Goal: Navigation & Orientation: Understand site structure

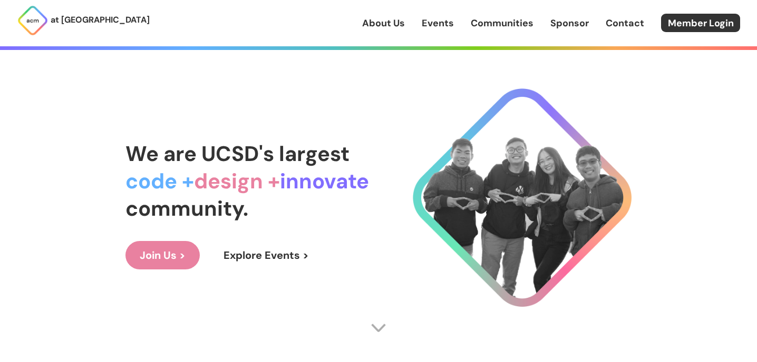
click at [442, 25] on link "Events" at bounding box center [438, 23] width 32 height 14
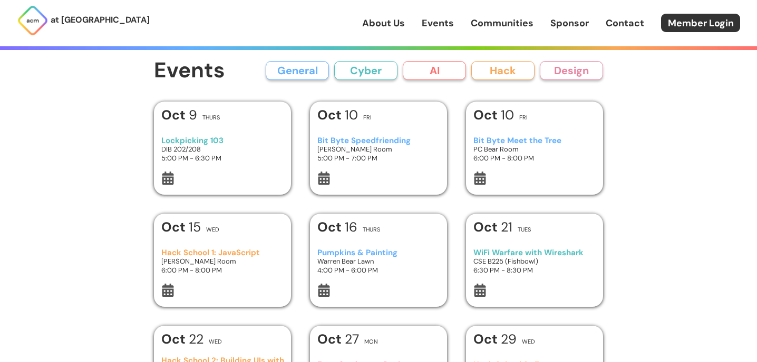
click at [376, 18] on link "About Us" at bounding box center [383, 23] width 43 height 14
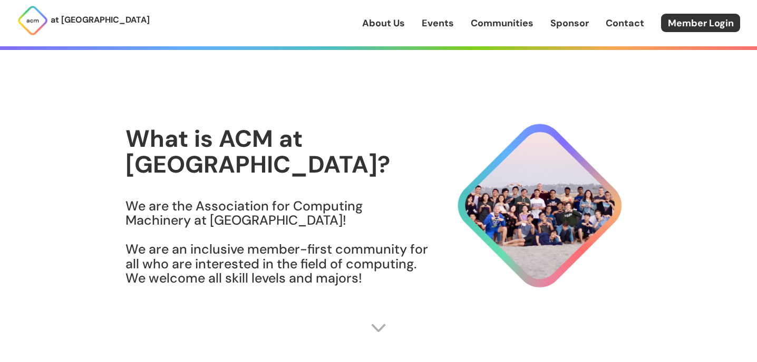
click at [96, 20] on p "at [GEOGRAPHIC_DATA]" at bounding box center [100, 20] width 99 height 14
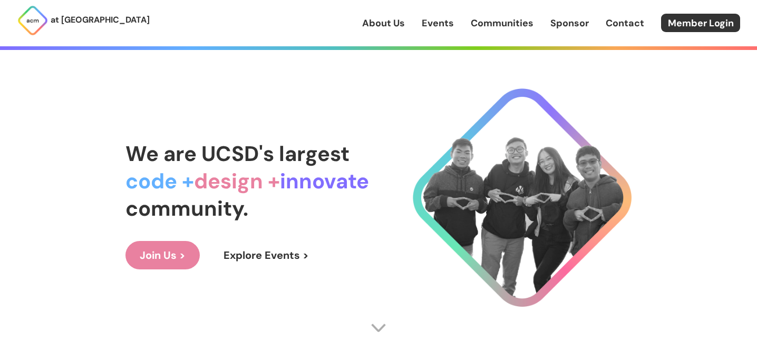
click at [76, 19] on p "at [GEOGRAPHIC_DATA]" at bounding box center [100, 20] width 99 height 14
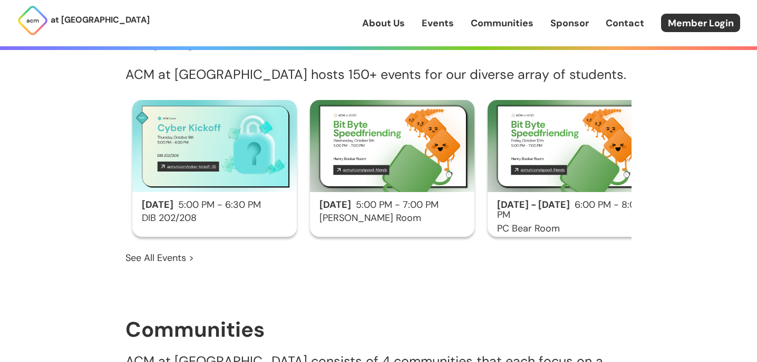
scroll to position [569, 0]
